Goal: Task Accomplishment & Management: Manage account settings

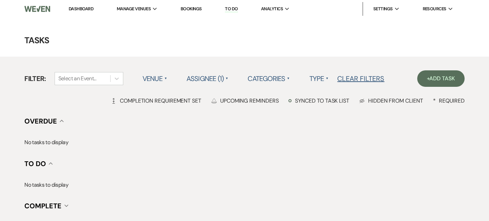
click at [92, 10] on link "Dashboard" at bounding box center [81, 9] width 25 height 6
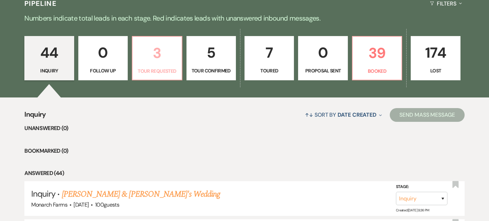
click at [154, 58] on p "3" at bounding box center [157, 53] width 40 height 23
select select "2"
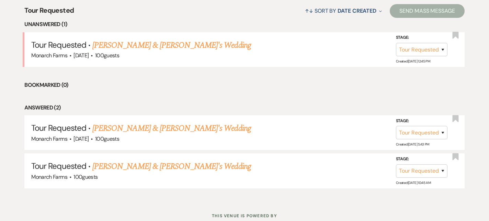
scroll to position [272, 0]
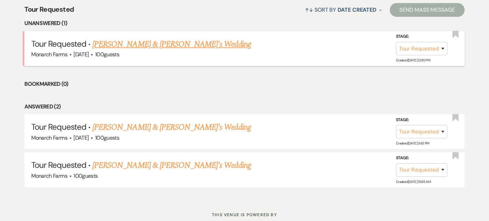
click at [160, 46] on link "[PERSON_NAME] & [PERSON_NAME]'s Wedding" at bounding box center [171, 44] width 158 height 12
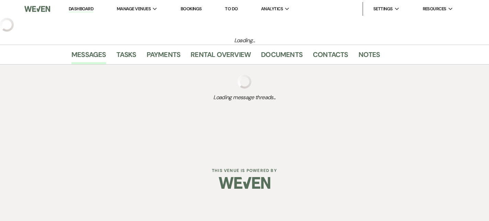
select select "2"
select select "5"
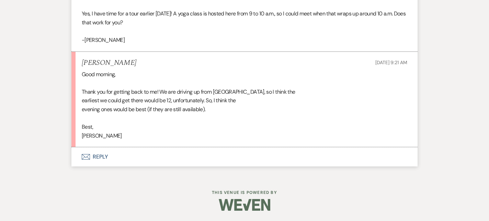
click at [114, 155] on button "Envelope Reply" at bounding box center [244, 156] width 346 height 19
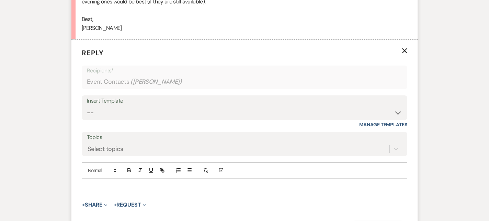
click at [107, 181] on div at bounding box center [244, 187] width 325 height 16
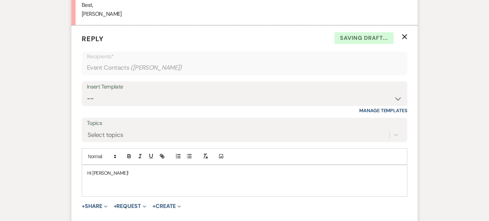
scroll to position [1301, 0]
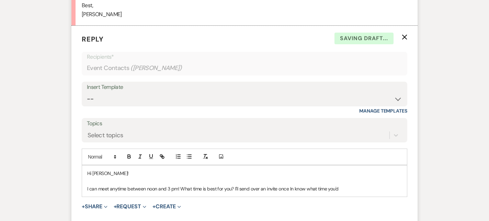
click at [265, 186] on p "I can meet anytime between noon and 3 pm! What time is best for you? I'll send …" at bounding box center [244, 189] width 314 height 8
click at [367, 186] on p "I can meet anytime between noon and 3 pm! What time is best for you? I'll send …" at bounding box center [244, 189] width 314 height 8
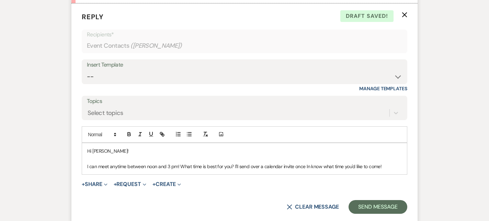
click at [308, 166] on p "I can meet anytime between noon and 3 pm! What time is best for you? I'll send …" at bounding box center [244, 167] width 314 height 8
click at [391, 163] on p "I can meet anytime between noon and 3 pm! What time is best for you? I'll send …" at bounding box center [244, 167] width 314 height 8
click at [387, 171] on div "Hi [PERSON_NAME]! I can meet anytime between noon and 3 pm! What time is best f…" at bounding box center [244, 158] width 325 height 31
click at [379, 204] on button "Send Message" at bounding box center [377, 207] width 59 height 14
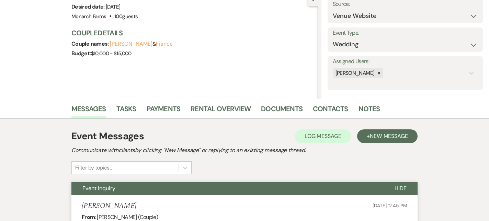
scroll to position [0, 0]
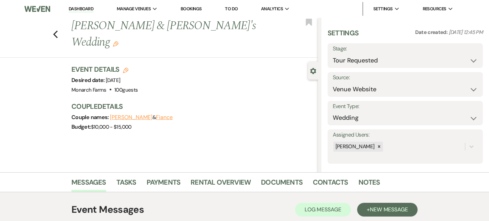
click at [75, 16] on nav "Dashboard Manage Venues Expand Monarch Farms Bookings To Do Analytics Expand Mo…" at bounding box center [244, 9] width 489 height 18
click at [75, 12] on link "Dashboard" at bounding box center [81, 9] width 25 height 7
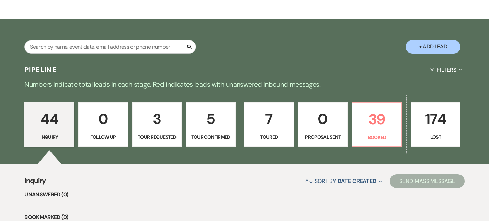
scroll to position [100, 0]
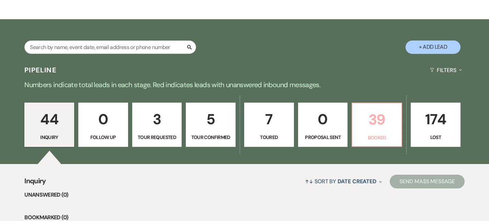
click at [375, 135] on p "Booked" at bounding box center [376, 138] width 41 height 8
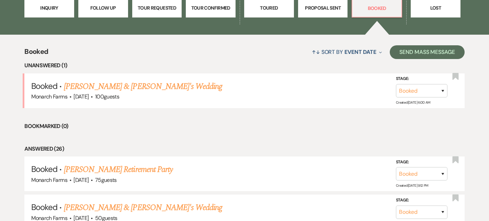
scroll to position [233, 0]
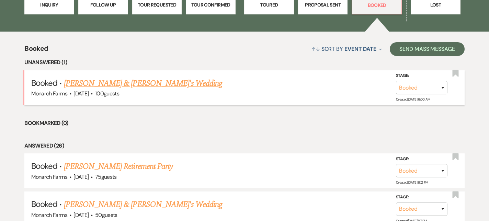
click at [146, 91] on div "Monarch Farms · [DATE] · 100 guests" at bounding box center [244, 93] width 426 height 9
click at [147, 86] on link "[PERSON_NAME] & [PERSON_NAME]'s Wedding" at bounding box center [143, 83] width 158 height 12
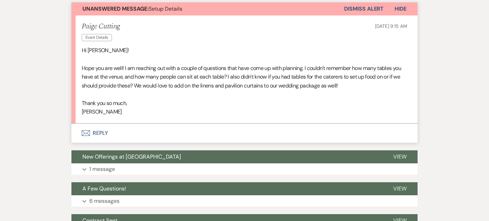
scroll to position [213, 0]
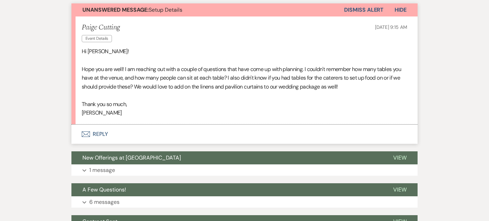
click at [105, 129] on button "Envelope Reply" at bounding box center [244, 134] width 346 height 19
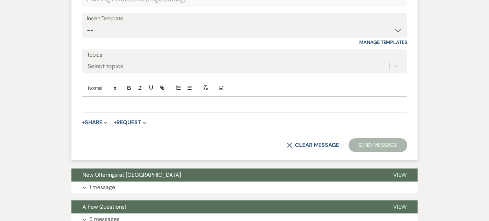
scroll to position [381, 0]
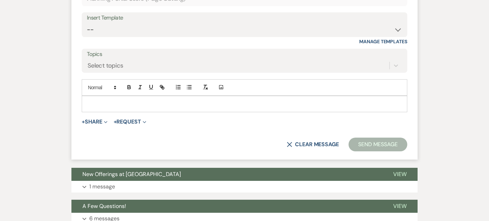
click at [98, 98] on div at bounding box center [244, 104] width 325 height 16
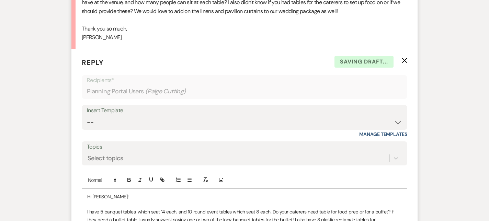
scroll to position [142, 0]
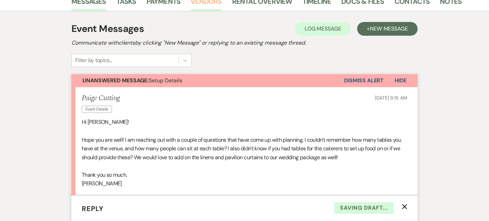
click at [202, 1] on link "Vendors" at bounding box center [205, 3] width 31 height 15
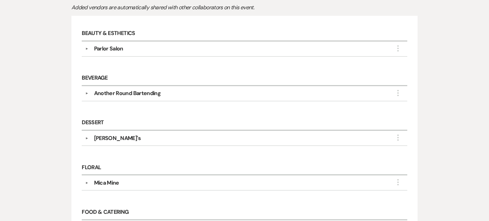
scroll to position [161, 0]
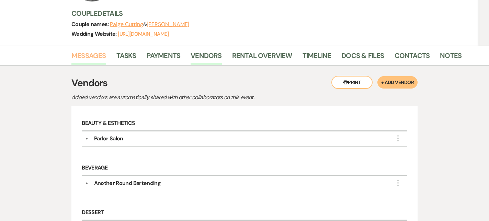
click at [86, 52] on link "Messages" at bounding box center [88, 57] width 35 height 15
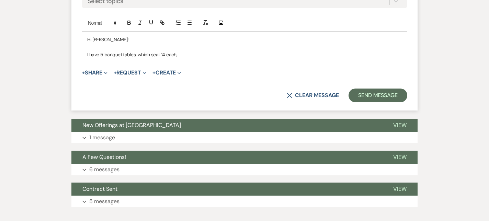
scroll to position [445, 0]
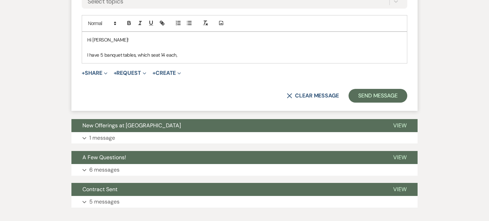
click at [173, 54] on p "I have 5 banquet tables, which seat 14 each," at bounding box center [244, 55] width 314 height 8
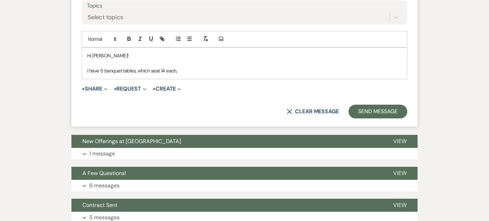
click at [191, 68] on p "I have 5 banquet tables, which seat 14 each," at bounding box center [244, 71] width 314 height 8
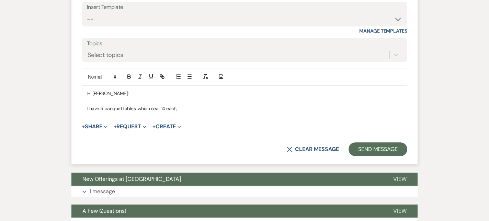
scroll to position [392, 0]
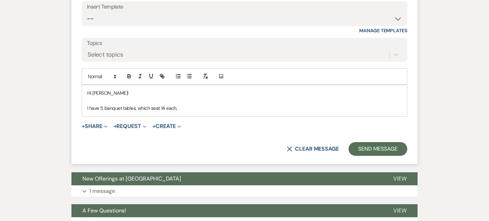
click at [125, 93] on p "Hi [PERSON_NAME]!" at bounding box center [244, 93] width 314 height 8
click at [211, 108] on p "I have 5 banquet tables, which seat 14 each," at bounding box center [244, 108] width 314 height 8
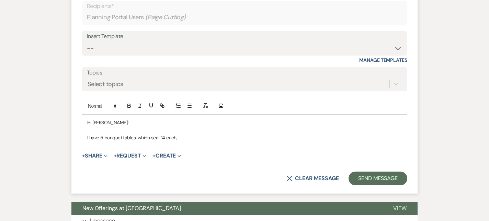
scroll to position [370, 0]
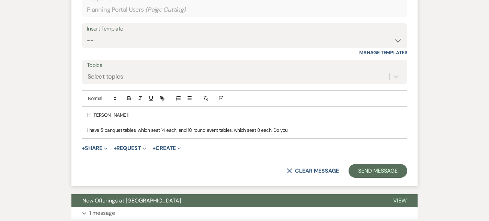
click at [292, 129] on p "I have 5 banquet tables, which seat 14 each, and 10 round event tables, which s…" at bounding box center [244, 130] width 314 height 8
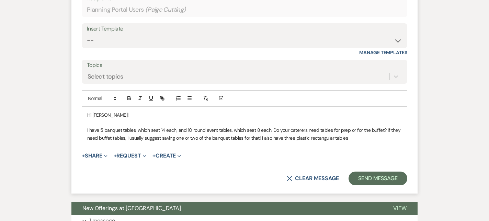
click at [328, 144] on div "Hi [PERSON_NAME]! I have 5 banquet tables, which seat 14 each, and 10 round eve…" at bounding box center [244, 126] width 325 height 39
click at [355, 143] on div "Hi [PERSON_NAME]! I have 5 banquet tables, which seat 14 each, and 10 round eve…" at bounding box center [244, 126] width 325 height 39
click at [355, 139] on p "I have 5 banquet tables, which seat 14 each, and 10 round event tables, which s…" at bounding box center [244, 133] width 314 height 15
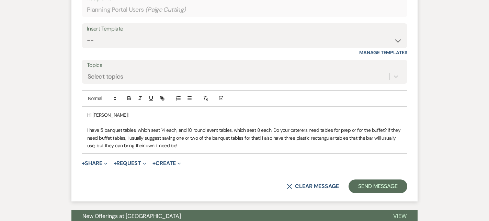
click at [370, 137] on p "I have 5 banquet tables, which seat 14 each, and 10 round event tables, which s…" at bounding box center [244, 137] width 314 height 23
click at [238, 137] on p "I have 5 banquet tables, which each seat 14, and 10 round event tables, which e…" at bounding box center [244, 137] width 314 height 23
click at [175, 122] on p at bounding box center [244, 123] width 314 height 8
click at [239, 125] on p at bounding box center [244, 123] width 314 height 8
click at [148, 132] on p "I have 5 banquet tables, which each seat 14, and 10 round event tables, which e…" at bounding box center [244, 137] width 314 height 23
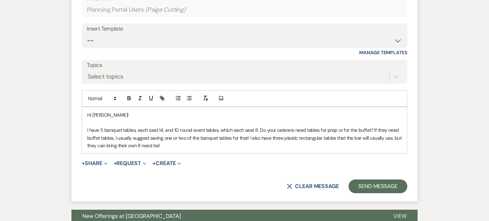
click at [157, 131] on p "I have 5 banquet tables, each seat 14, and 10 round event tables, which each se…" at bounding box center [244, 137] width 314 height 23
click at [239, 130] on p "I have 5 banquet tables, each seating 14, and 10 round event tables, each seat …" at bounding box center [244, 137] width 314 height 23
click at [258, 145] on p "I have 5 banquet tables, each seating 14, and 10 round event tables, each seati…" at bounding box center [244, 137] width 314 height 23
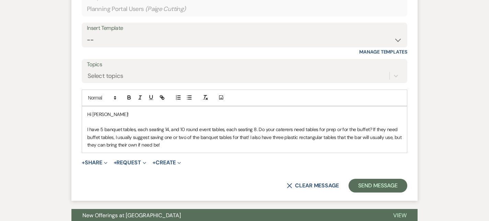
scroll to position [366, 0]
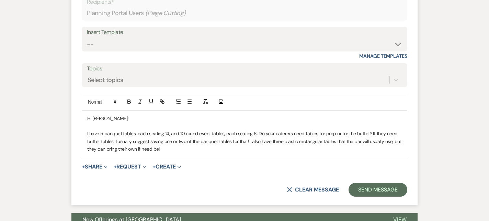
click at [331, 139] on p "I have 5 banquet tables, each seating 14, and 10 round event tables, each seati…" at bounding box center [244, 141] width 314 height 23
click at [343, 142] on p "I have 5 banquet tables, each seating 14, and 10 round event tables, each seati…" at bounding box center [244, 141] width 314 height 23
click at [125, 149] on p "I have 5 banquet tables, each seating 14, and 10 round event tables, each seati…" at bounding box center [244, 141] width 314 height 23
click at [287, 145] on p "I have 5 banquet tables, each seating 14, and 10 round event tables, each seati…" at bounding box center [244, 141] width 314 height 23
click at [257, 149] on p "I have 5 banquet tables, each seating 14, and 10 round event tables, each seati…" at bounding box center [244, 141] width 314 height 23
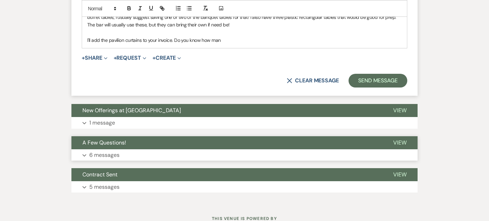
scroll to position [492, 0]
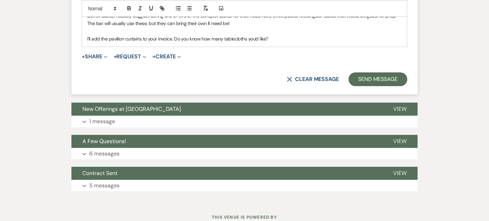
click at [285, 39] on p "I'll add the pavilion curtains to your invoice. Do you know how many tablecloth…" at bounding box center [244, 39] width 314 height 8
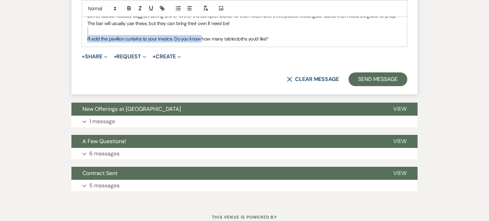
drag, startPoint x: 273, startPoint y: 34, endPoint x: 202, endPoint y: 39, distance: 71.2
click at [202, 39] on div "Hi [PERSON_NAME]! I have 5 banquet tables, each seating 14, and 10 round event …" at bounding box center [244, 16] width 325 height 62
click at [202, 39] on p "I'll add the pavilion curtains to your invoice. Do you know how many tablecloth…" at bounding box center [244, 39] width 314 height 8
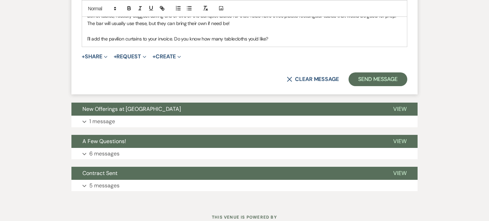
drag, startPoint x: 296, startPoint y: 39, endPoint x: 173, endPoint y: 39, distance: 123.8
click at [173, 39] on p "I'll add the pavilion curtains to your invoice. Do you know how many tablecloth…" at bounding box center [244, 39] width 314 height 8
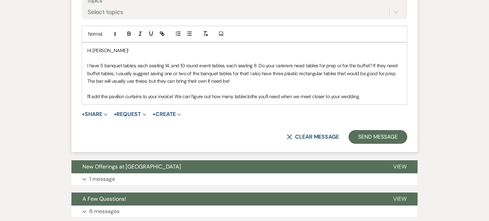
scroll to position [428, 0]
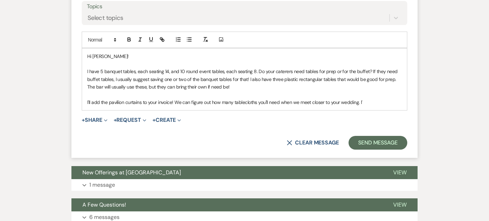
click at [362, 100] on p "I'll add the pavilion curtains to your invoice! We can figure out how many tabl…" at bounding box center [244, 102] width 314 height 8
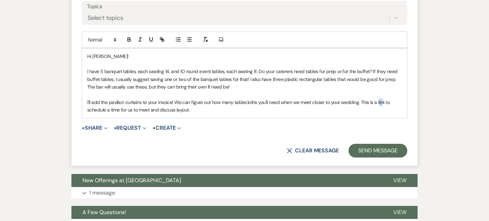
drag, startPoint x: 382, startPoint y: 103, endPoint x: 378, endPoint y: 103, distance: 4.5
click at [378, 103] on p "I'll add the pavilion curtains to your invoice! We can figure out how many tabl…" at bounding box center [244, 105] width 314 height 15
drag, startPoint x: 383, startPoint y: 103, endPoint x: 360, endPoint y: 103, distance: 23.3
click at [360, 103] on p "I'll add the pavilion curtains to your invoice! We can figure out how many tabl…" at bounding box center [244, 105] width 314 height 15
click at [165, 34] on div "Add Photo" at bounding box center [244, 40] width 325 height 16
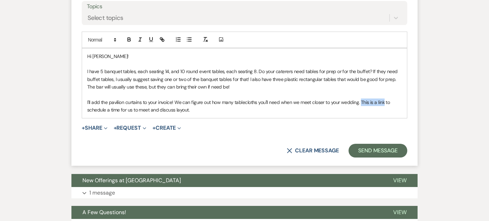
drag, startPoint x: 383, startPoint y: 104, endPoint x: 361, endPoint y: 105, distance: 22.0
click at [361, 105] on p "I'll add the pavilion curtains to your invoice! We can figure out how many tabl…" at bounding box center [244, 105] width 314 height 15
click at [160, 37] on icon "button" at bounding box center [162, 39] width 6 height 6
paste input "[URL][DOMAIN_NAME]"
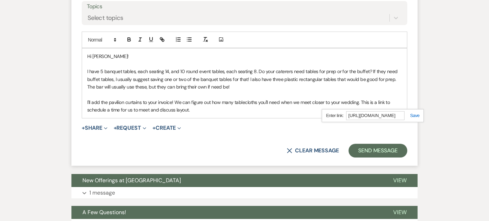
type input "[URL][DOMAIN_NAME]"
click at [414, 115] on link at bounding box center [411, 115] width 15 height 5
click at [259, 103] on p "I'll add the pavilion curtains to your invoice! We can figure out how many tabl…" at bounding box center [244, 105] width 314 height 15
click at [203, 109] on p "I'll add the pavilion curtains to your invoice! We can figure out how many tabl…" at bounding box center [244, 105] width 314 height 15
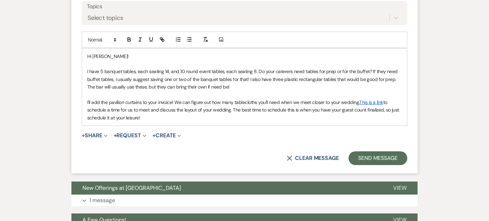
click at [280, 114] on p "I'll add the pavilion curtains to your invoice! We can figure out how many tabl…" at bounding box center [244, 109] width 314 height 23
click at [128, 95] on p at bounding box center [244, 95] width 314 height 8
click at [245, 119] on p "I'll add the pavilion curtains to your invoice! We can figure out how many tabl…" at bounding box center [244, 109] width 314 height 23
drag, startPoint x: 154, startPoint y: 120, endPoint x: 387, endPoint y: 109, distance: 233.5
click at [387, 109] on p "I'll add the pavilion curtains to your invoice! We can figure out how many tabl…" at bounding box center [244, 109] width 314 height 23
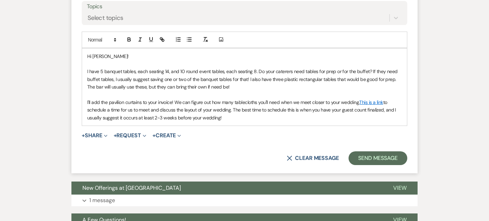
click at [259, 101] on p "I'll add the pavilion curtains to your invoice! We can figure out how many tabl…" at bounding box center [244, 109] width 314 height 23
click at [230, 114] on p "I'll add the pavilion curtains to your invoice! We can figure out how many tabl…" at bounding box center [244, 109] width 314 height 23
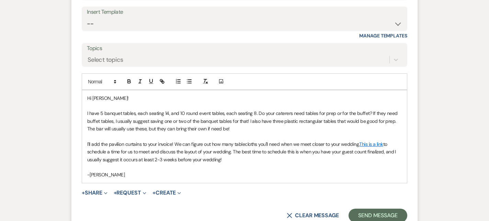
scroll to position [387, 0]
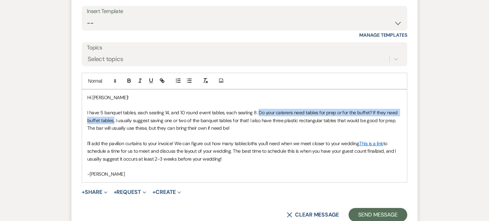
drag, startPoint x: 114, startPoint y: 120, endPoint x: 256, endPoint y: 113, distance: 141.9
click at [256, 113] on p "I have 5 banquet tables, each seating 14, and 10 round event tables, each seati…" at bounding box center [244, 120] width 314 height 23
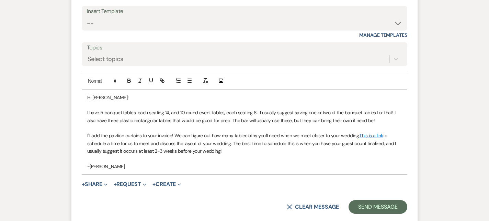
click at [389, 113] on p "I have 5 banquet tables, each seating 14, and 10 round event tables, each seati…" at bounding box center [244, 116] width 314 height 15
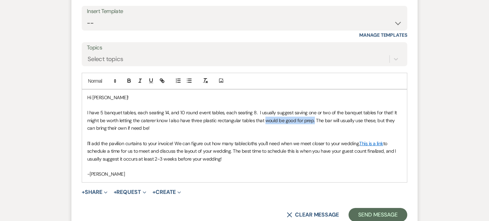
drag, startPoint x: 313, startPoint y: 122, endPoint x: 265, endPoint y: 122, distance: 48.4
click at [265, 122] on p "I have 5 banquet tables, each seating 14, and 10 round event tables, each seati…" at bounding box center [244, 120] width 314 height 23
click at [217, 131] on p "I have 5 banquet tables, each seating 14, and 10 round event tables, each seati…" at bounding box center [244, 120] width 314 height 23
click at [172, 122] on p "I have 5 banquet tables, each seating 14, and 10 round event tables, each seati…" at bounding box center [244, 120] width 314 height 23
click at [171, 122] on p "I have 5 banquet tables, each seating 14, and 10 round event tables, each seati…" at bounding box center [244, 120] width 314 height 23
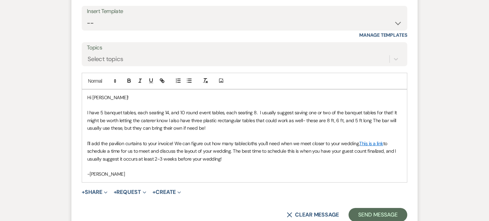
click at [170, 121] on p "I have 5 banquet tables, each seating 14, and 10 round event tables, each seati…" at bounding box center [244, 120] width 314 height 23
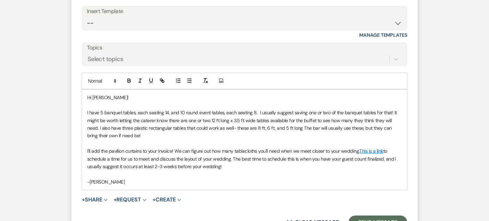
click at [261, 132] on p "I have 5 banquet tables, each seating 14, and 10 round event tables, each seati…" at bounding box center [244, 124] width 314 height 31
click at [301, 129] on p "I have 5 banquet tables, each seating 14, and 10 round event tables, each seati…" at bounding box center [244, 124] width 314 height 31
click at [122, 121] on p "I have 5 banquet tables, each seating 14, and 10 round event tables, each seati…" at bounding box center [244, 124] width 314 height 31
click at [346, 127] on p "I have 5 banquet tables, each seating 14, and 10 round event tables, each seati…" at bounding box center [244, 124] width 314 height 31
click at [283, 137] on p "I have 5 banquet tables, each seating 14, and 10 round event tables, each seati…" at bounding box center [244, 124] width 314 height 31
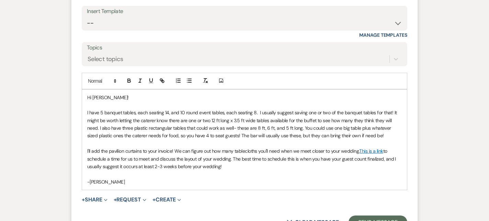
click at [171, 152] on p "I'll add the pavilion curtains to your invoice! We can figure out how many tabl…" at bounding box center [244, 158] width 314 height 23
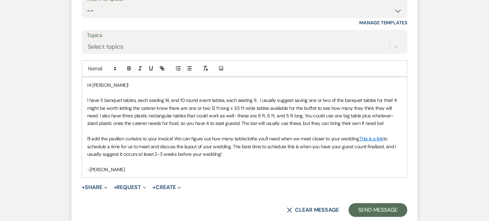
scroll to position [400, 0]
click at [365, 206] on button "Send Message" at bounding box center [377, 209] width 59 height 14
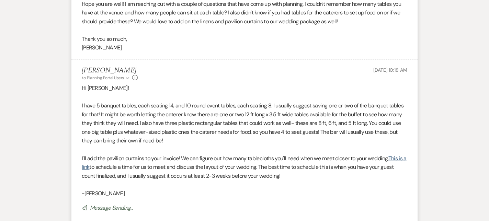
scroll to position [0, 0]
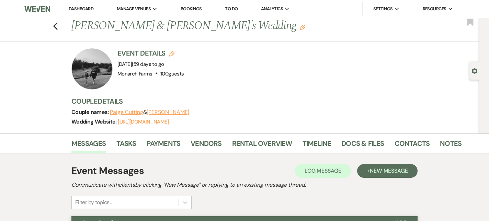
click at [82, 10] on link "Dashboard" at bounding box center [81, 9] width 25 height 6
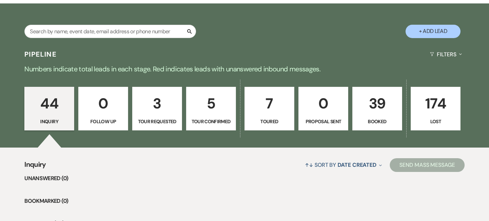
scroll to position [163, 0]
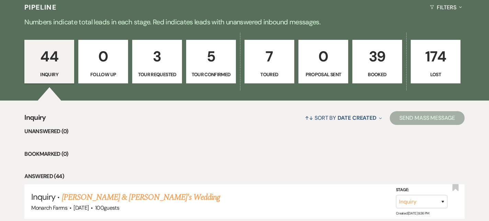
click at [203, 78] on p "Tour Confirmed" at bounding box center [210, 75] width 41 height 8
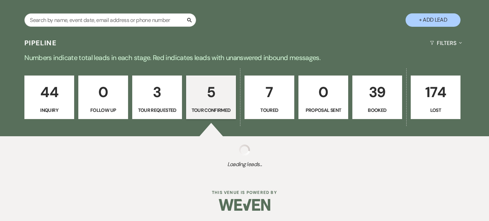
select select "4"
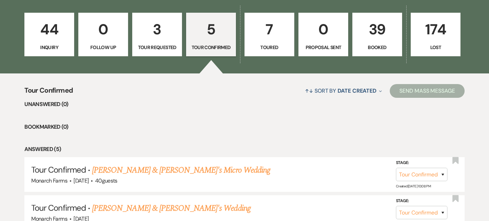
scroll to position [190, 0]
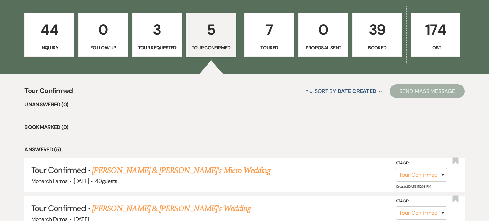
click at [163, 33] on p "3" at bounding box center [157, 29] width 41 height 23
select select "2"
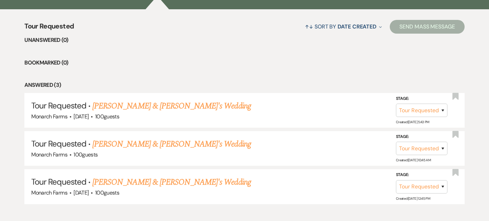
scroll to position [292, 0]
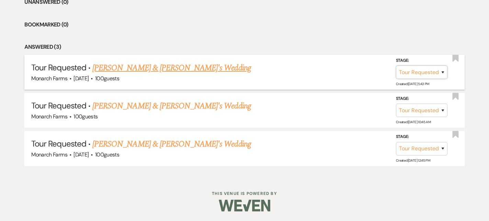
click at [428, 72] on select "Inquiry Follow Up Tour Requested Tour Confirmed Toured Proposal Sent Booked Lost" at bounding box center [421, 72] width 51 height 13
select select "4"
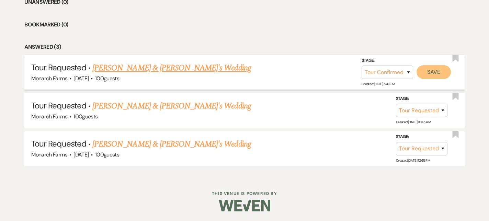
click at [430, 73] on button "Save" at bounding box center [433, 72] width 34 height 14
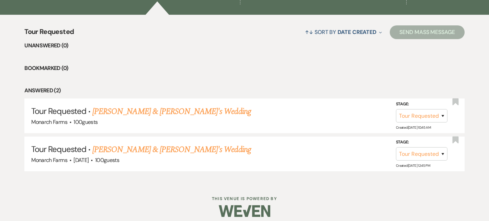
scroll to position [254, 0]
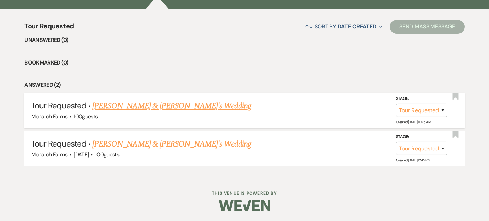
click at [141, 106] on link "[PERSON_NAME] & [PERSON_NAME]'s Wedding" at bounding box center [171, 106] width 158 height 12
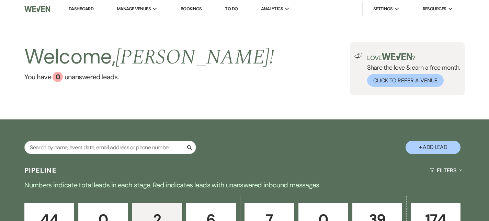
select select "2"
select select "17"
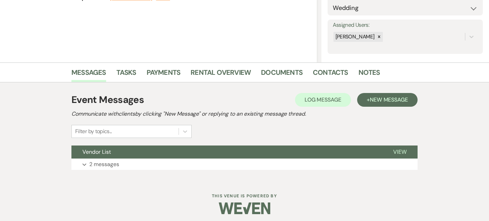
scroll to position [113, 0]
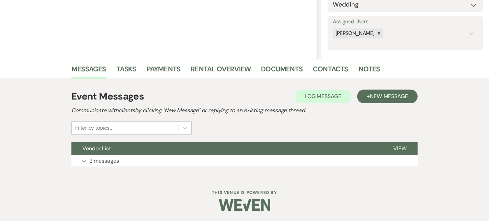
select select "2"
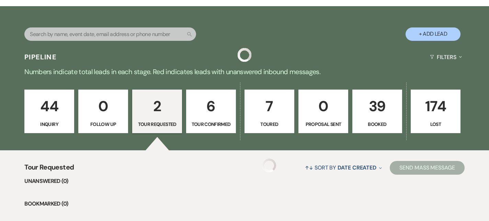
scroll to position [254, 0]
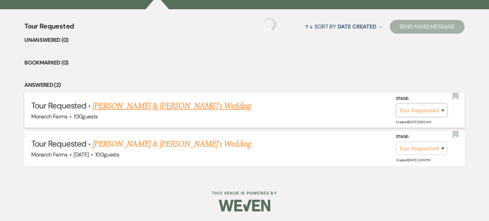
click at [424, 115] on select "Inquiry Follow Up Tour Requested Tour Confirmed Toured Proposal Sent Booked Lost" at bounding box center [421, 110] width 51 height 13
select select "8"
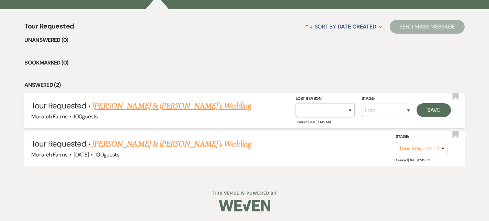
click at [334, 114] on select "Booked Elsewhere Budget Date Unavailable No Response Not a Good Match Capacity …" at bounding box center [324, 110] width 59 height 13
select select "6"
click at [438, 111] on button "Save" at bounding box center [433, 110] width 34 height 14
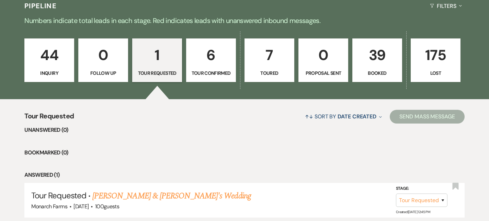
scroll to position [163, 0]
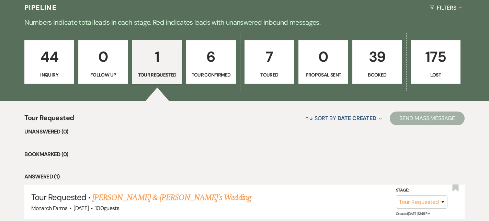
click at [207, 42] on link "6 Tour Confirmed" at bounding box center [211, 62] width 50 height 44
select select "4"
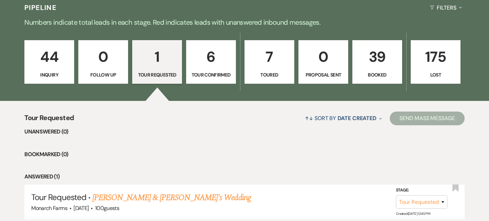
select select "4"
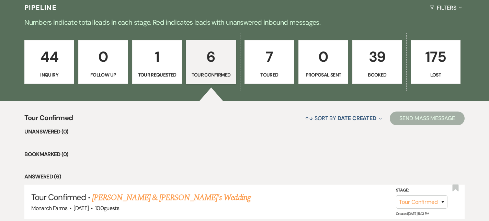
scroll to position [187, 0]
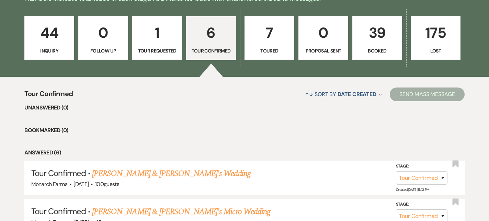
click at [267, 44] on link "7 Toured" at bounding box center [269, 38] width 50 height 44
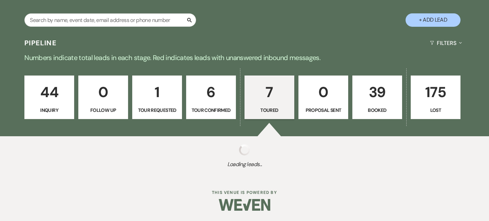
select select "5"
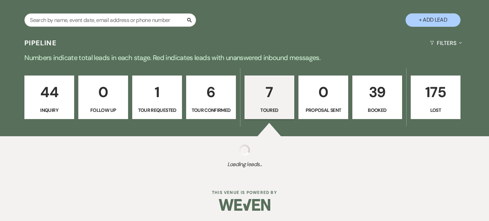
select select "5"
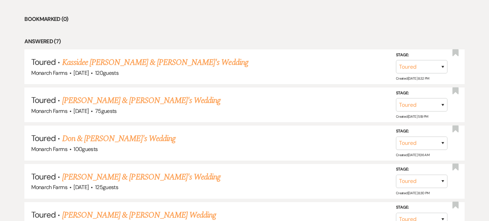
scroll to position [203, 0]
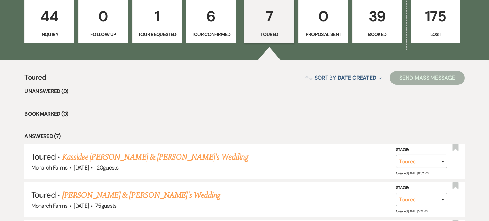
click at [197, 41] on link "6 Tour Confirmed" at bounding box center [211, 22] width 50 height 44
select select "4"
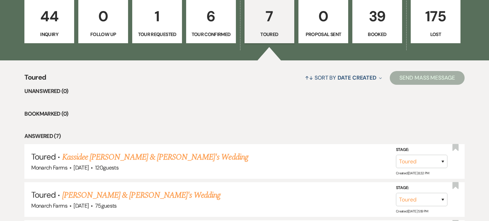
select select "4"
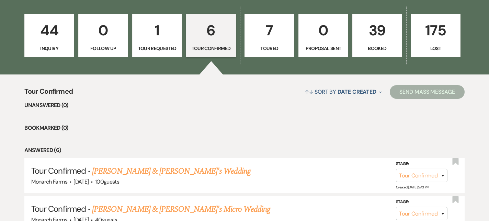
scroll to position [186, 0]
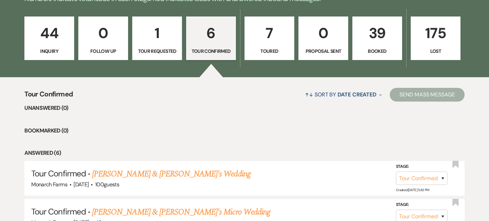
click at [49, 40] on p "44" at bounding box center [49, 33] width 41 height 23
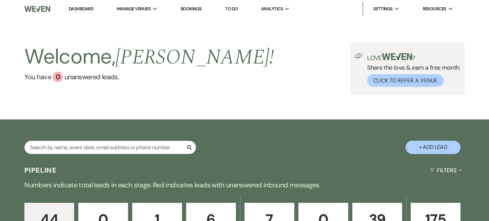
click at [74, 11] on link "Dashboard" at bounding box center [81, 9] width 25 height 7
click at [88, 7] on link "Dashboard" at bounding box center [81, 9] width 25 height 7
